Goal: Information Seeking & Learning: Learn about a topic

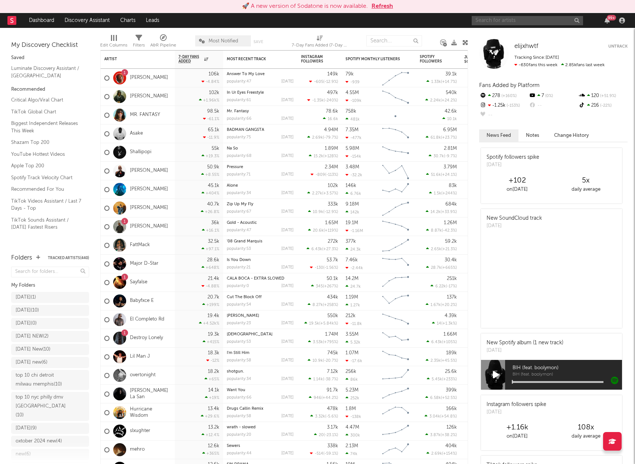
click at [510, 20] on input "text" at bounding box center [527, 20] width 111 height 9
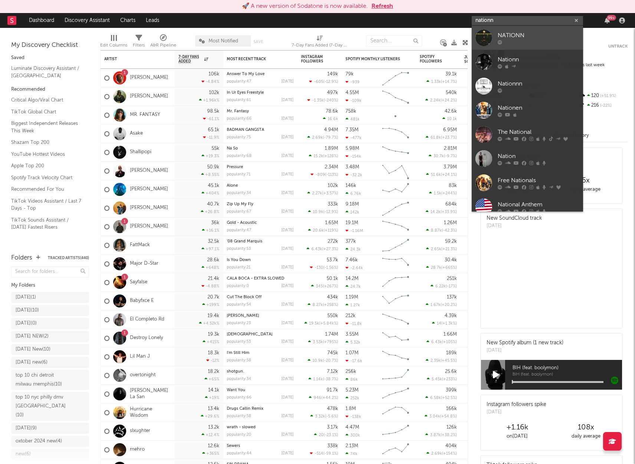
type input "nationn"
click at [513, 33] on div "NATIONN" at bounding box center [539, 35] width 82 height 9
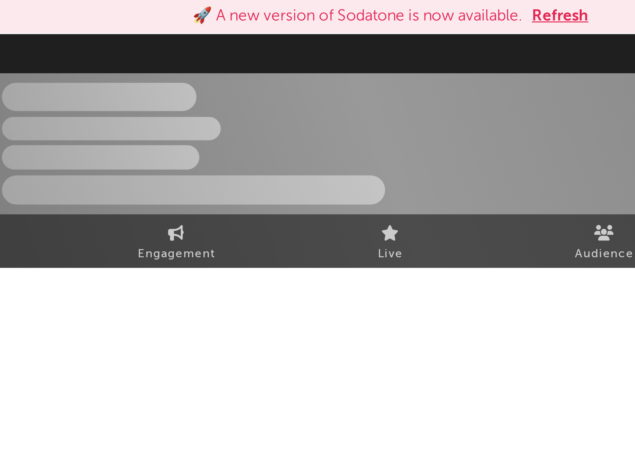
select select "1w"
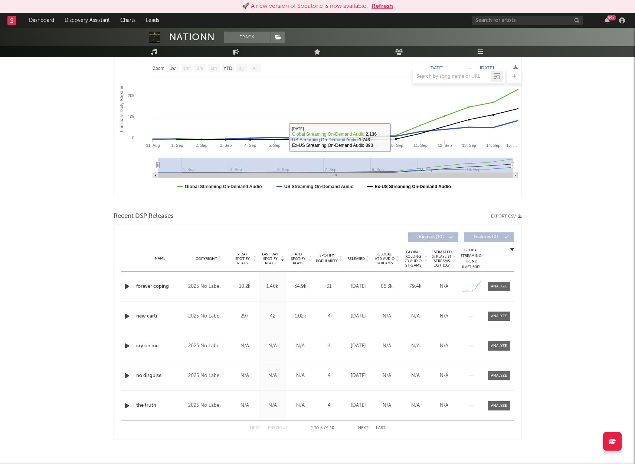
scroll to position [123, 0]
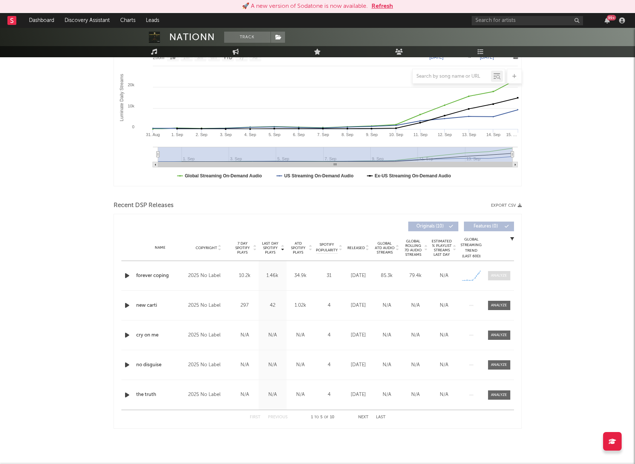
click at [496, 275] on div at bounding box center [499, 276] width 16 height 6
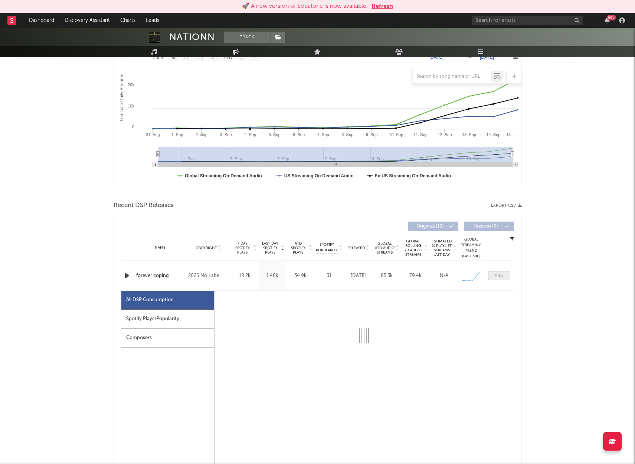
select select "1w"
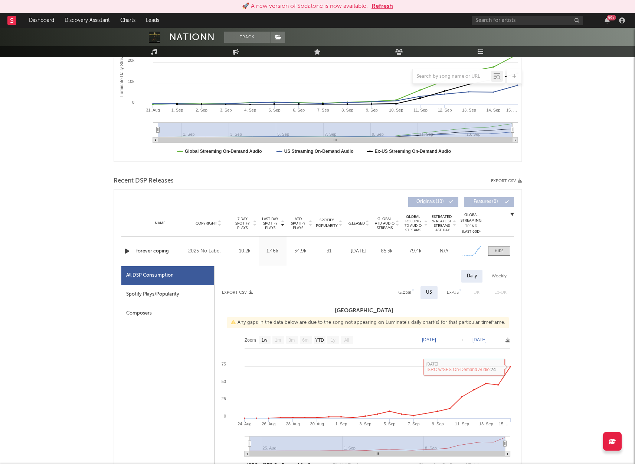
scroll to position [149, 0]
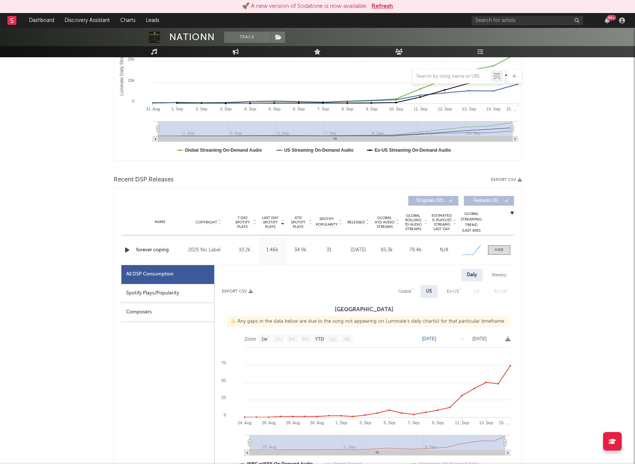
click at [126, 247] on icon "button" at bounding box center [127, 249] width 8 height 9
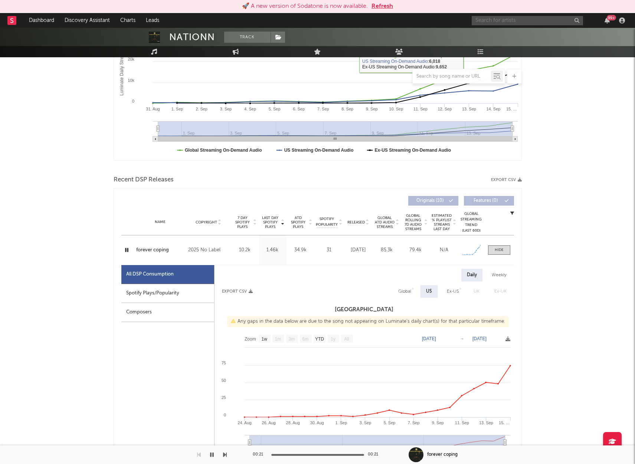
click at [496, 22] on input "text" at bounding box center [527, 20] width 111 height 9
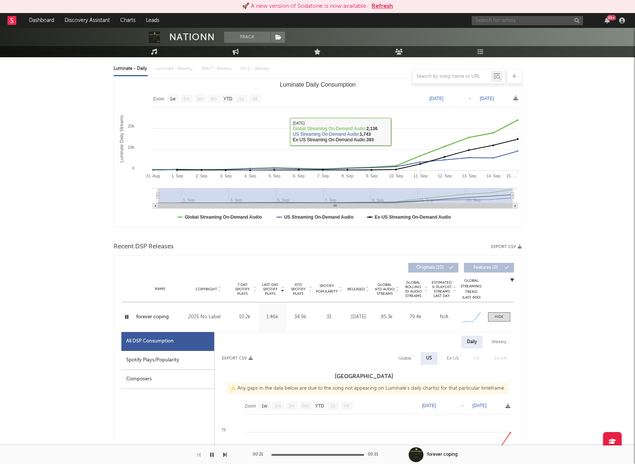
scroll to position [0, 0]
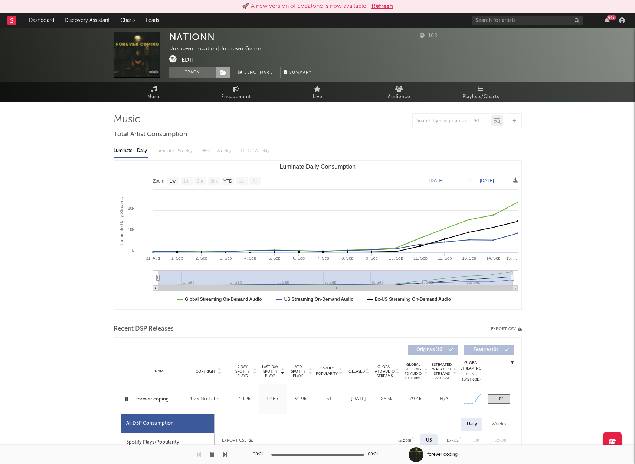
click at [227, 69] on span at bounding box center [223, 72] width 15 height 11
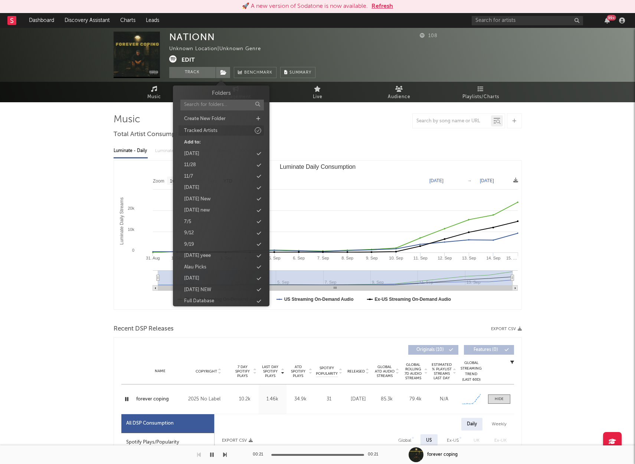
scroll to position [0, 0]
click at [209, 129] on div "Tracked Artists" at bounding box center [200, 130] width 33 height 7
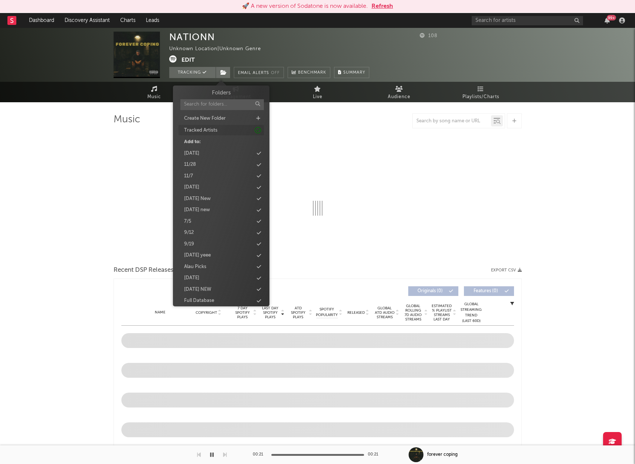
select select "1w"
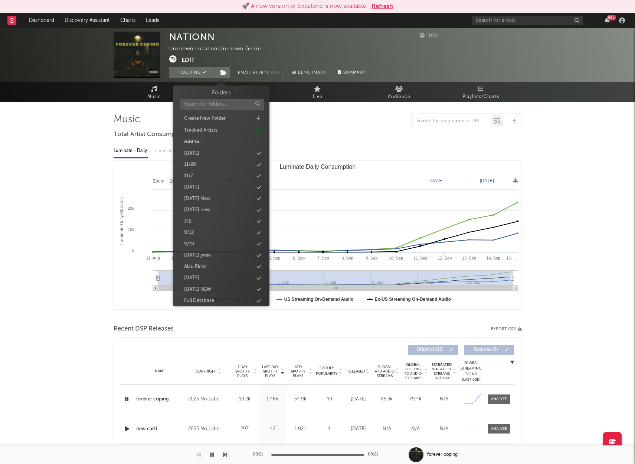
click at [446, 19] on nav "Dashboard Discovery Assistant Charts Leads 99 +" at bounding box center [317, 20] width 635 height 15
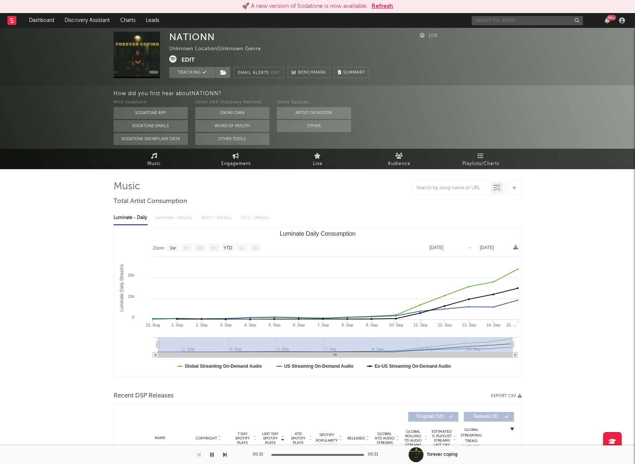
click at [498, 18] on input "text" at bounding box center [527, 20] width 111 height 9
type input "9block keme"
click at [526, 34] on div "9block Keme" at bounding box center [539, 35] width 82 height 9
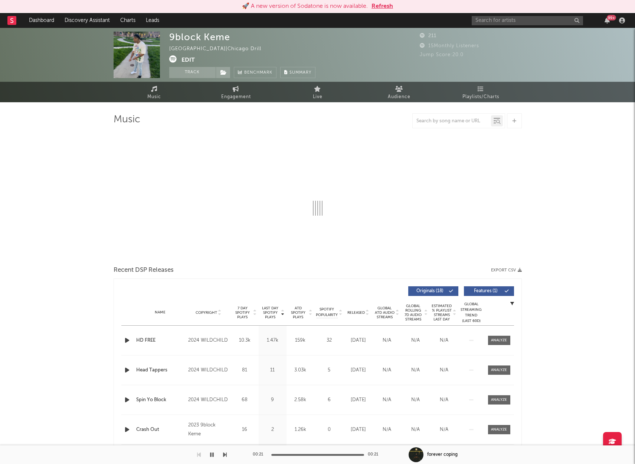
select select "6m"
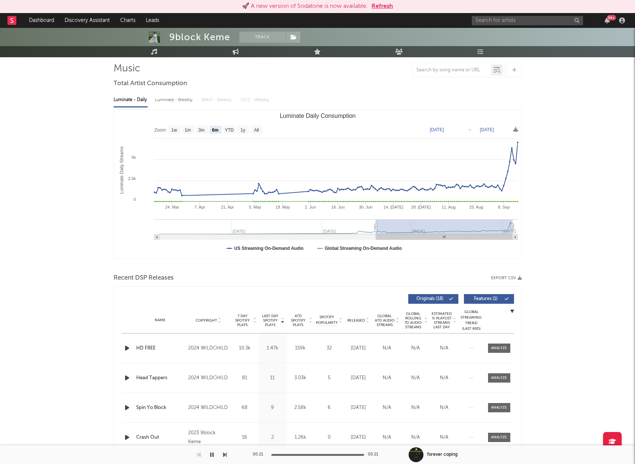
scroll to position [68, 0]
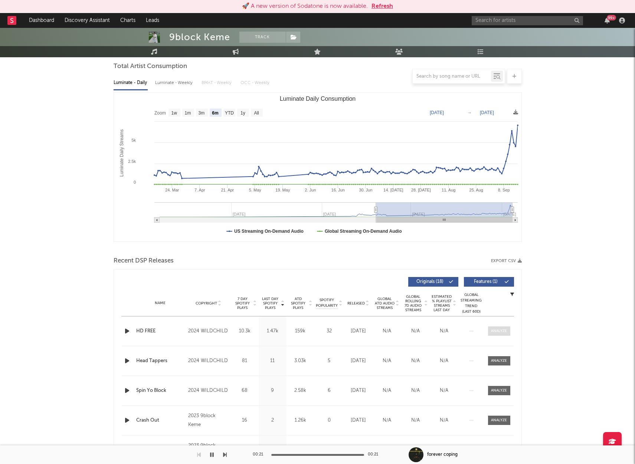
click at [495, 330] on div at bounding box center [499, 331] width 16 height 6
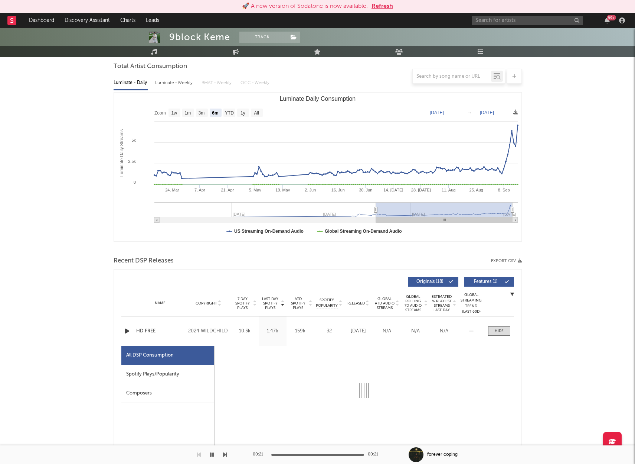
select select "6m"
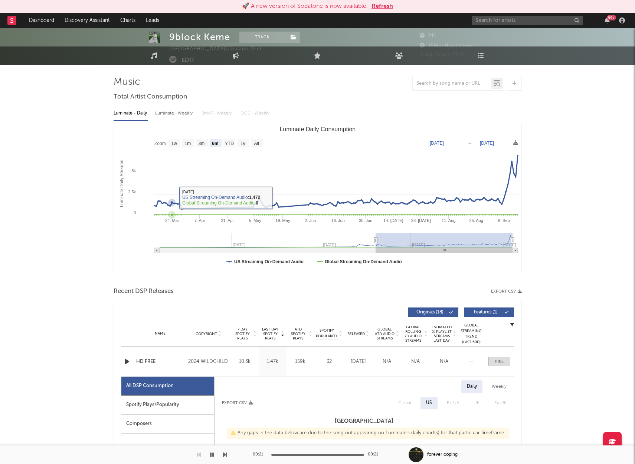
scroll to position [0, 0]
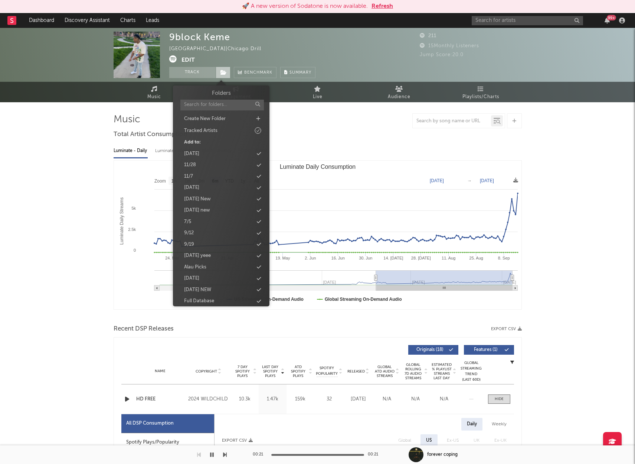
click at [221, 71] on icon at bounding box center [224, 72] width 6 height 5
click at [212, 127] on div "Tracked Artists" at bounding box center [200, 130] width 33 height 7
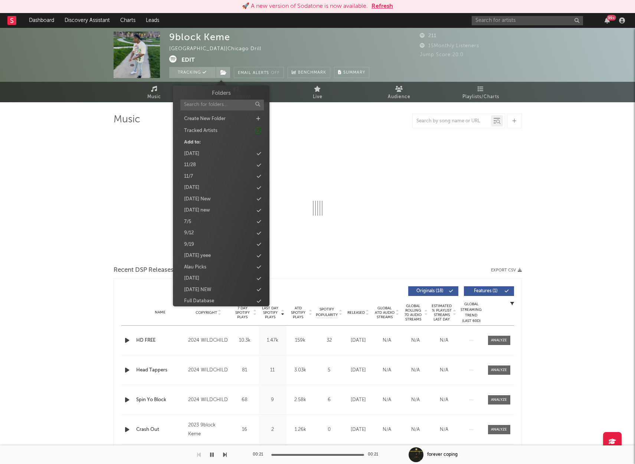
select select "6m"
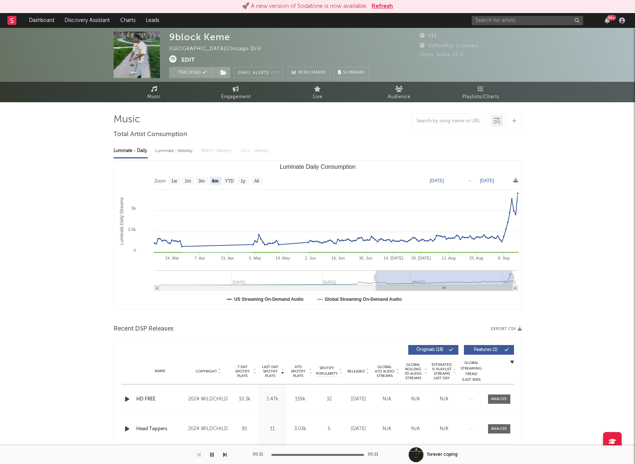
click at [384, 183] on rect "Luminate Daily Consumption" at bounding box center [318, 234] width 408 height 149
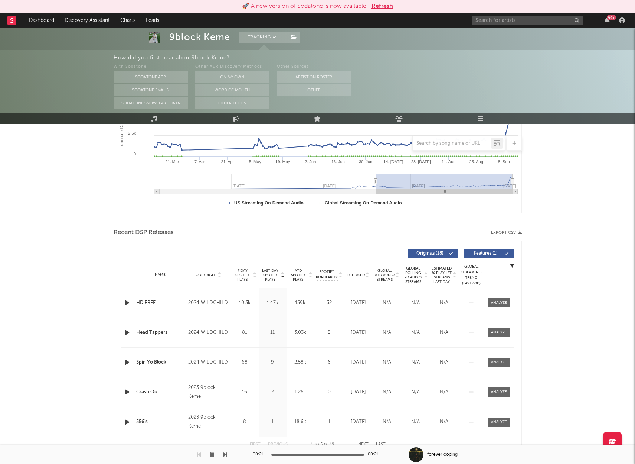
scroll to position [190, 0]
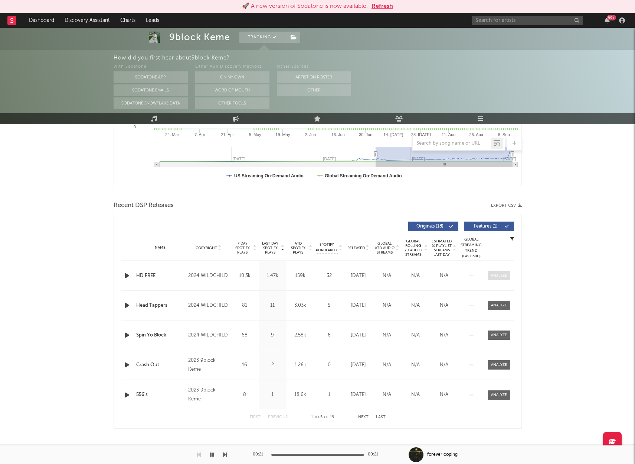
click at [500, 276] on div at bounding box center [499, 276] width 16 height 6
select select "6m"
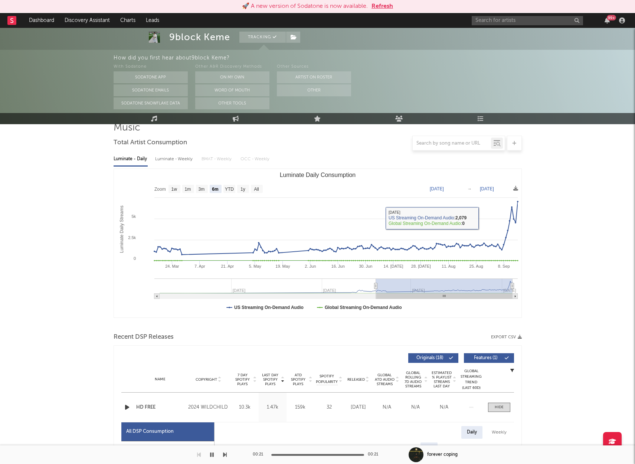
scroll to position [59, 0]
click at [212, 452] on icon "button" at bounding box center [212, 454] width 4 height 6
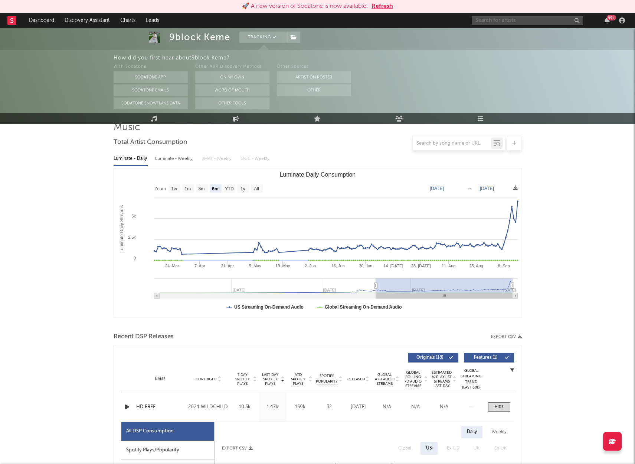
click at [530, 21] on input "text" at bounding box center [527, 20] width 111 height 9
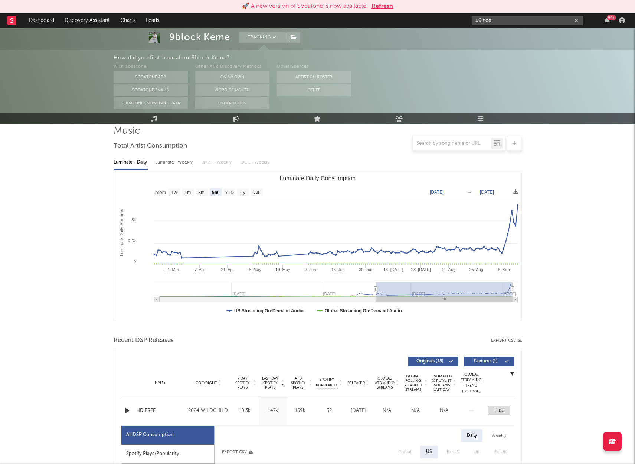
type input "u9inee"
